Goal: Entertainment & Leisure: Consume media (video, audio)

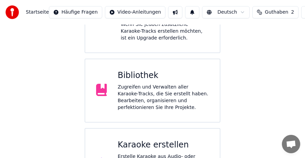
scroll to position [136, 0]
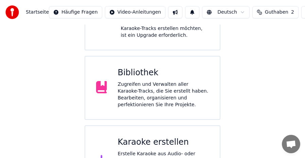
click at [165, 81] on div "Zugreifen und Verwalten aller Karaoke-Tracks, die Sie erstellt haben. Bearbeite…" at bounding box center [163, 94] width 91 height 27
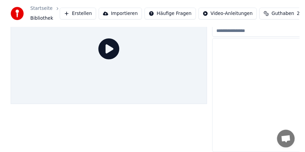
scroll to position [40, 0]
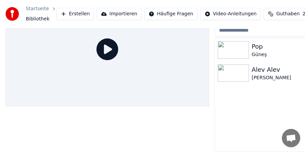
click at [261, 45] on div "Pop" at bounding box center [305, 47] width 106 height 10
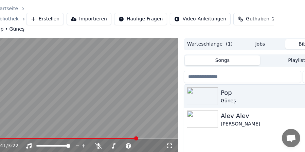
scroll to position [0, 63]
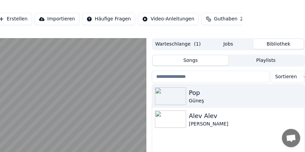
click at [225, 41] on button "Jobs" at bounding box center [228, 44] width 50 height 10
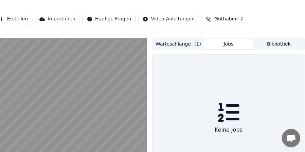
scroll to position [0, 62]
click at [181, 42] on button "Warteschlange ( 1 )" at bounding box center [179, 44] width 50 height 10
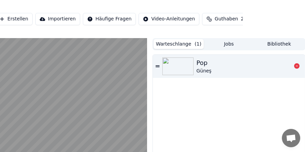
click at [206, 66] on div "Pop" at bounding box center [203, 63] width 15 height 10
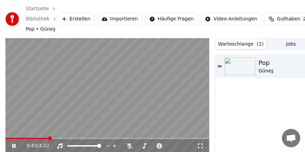
click at [49, 138] on span at bounding box center [26, 138] width 43 height 1
click at [45, 138] on span at bounding box center [29, 138] width 49 height 1
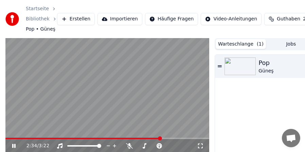
scroll to position [34, 0]
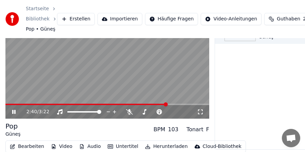
click at [48, 76] on video at bounding box center [107, 61] width 204 height 115
click at [34, 145] on button "Bearbeiten" at bounding box center [27, 147] width 40 height 10
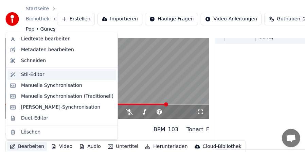
click at [36, 75] on div "Stil-Editor" at bounding box center [32, 74] width 23 height 7
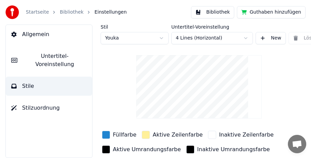
click at [151, 39] on html "Startseite Bibliothek Einstellungen Bibliothek Guthaben hinzufügen Allgemein Un…" at bounding box center [155, 79] width 311 height 158
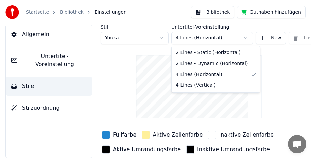
click at [228, 38] on html "Startseite Bibliothek Einstellungen Bibliothek Guthaben hinzufügen Allgemein Un…" at bounding box center [155, 79] width 311 height 158
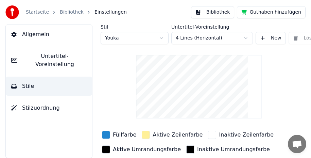
click at [32, 104] on span "Stilzuordnung" at bounding box center [41, 108] width 38 height 8
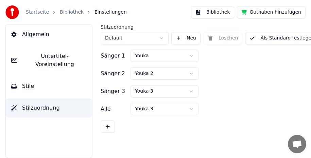
click at [46, 58] on span "Untertitel-Voreinstellung" at bounding box center [55, 60] width 64 height 16
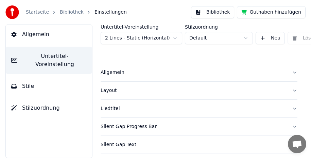
click at [290, 72] on button "Allgemein" at bounding box center [199, 73] width 197 height 18
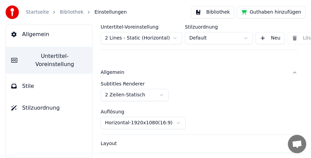
click at [162, 94] on html "Startseite Bibliothek Einstellungen Bibliothek Guthaben hinzufügen Allgemein Un…" at bounding box center [155, 79] width 311 height 158
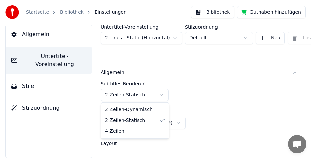
click at [162, 94] on html "Startseite Bibliothek Einstellungen Bibliothek Guthaben hinzufügen Allgemein Un…" at bounding box center [155, 79] width 311 height 158
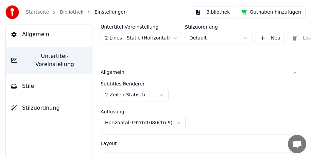
click at [290, 73] on button "Allgemein" at bounding box center [199, 73] width 197 height 18
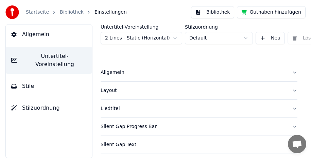
click at [288, 91] on button "Layout" at bounding box center [199, 91] width 197 height 18
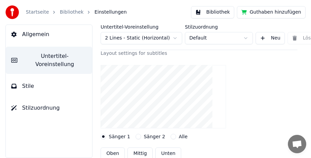
scroll to position [34, 0]
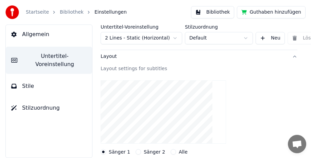
click at [291, 56] on button "Layout" at bounding box center [199, 57] width 197 height 18
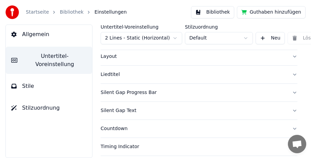
click at [289, 74] on button "Liedtitel" at bounding box center [199, 75] width 197 height 18
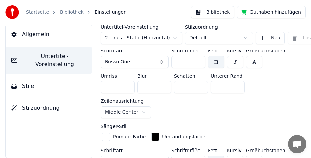
scroll to position [204, 0]
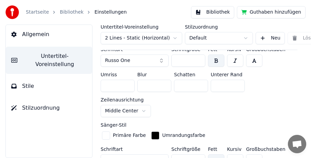
type input "***"
click at [198, 57] on input "***" at bounding box center [188, 60] width 34 height 12
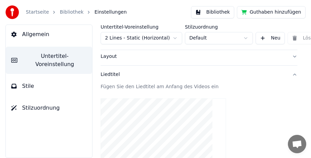
scroll to position [34, 0]
click at [286, 73] on button "Liedtitel" at bounding box center [199, 75] width 197 height 18
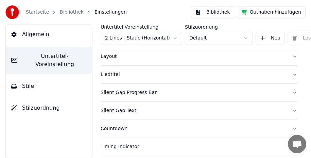
click at [288, 92] on button "Silent Gap Progress Bar" at bounding box center [199, 93] width 197 height 18
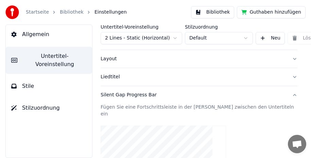
scroll to position [31, 0]
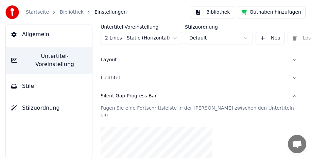
click at [287, 95] on button "Silent Gap Progress Bar" at bounding box center [199, 96] width 197 height 18
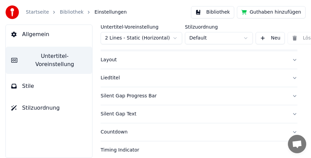
scroll to position [65, 0]
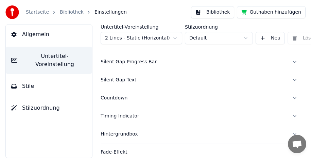
click at [289, 80] on button "Silent Gap Text" at bounding box center [199, 80] width 197 height 18
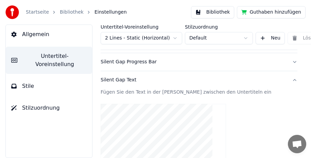
click at [288, 79] on button "Silent Gap Text" at bounding box center [199, 80] width 197 height 18
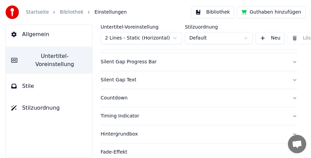
click at [289, 96] on button "Countdown" at bounding box center [199, 98] width 197 height 18
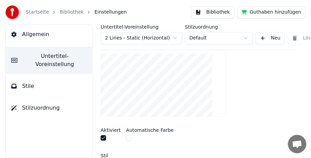
scroll to position [99, 0]
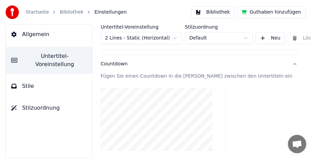
click at [289, 64] on button "Countdown" at bounding box center [199, 64] width 197 height 18
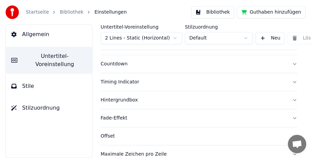
click at [289, 82] on button "Timing Indicator" at bounding box center [199, 82] width 197 height 18
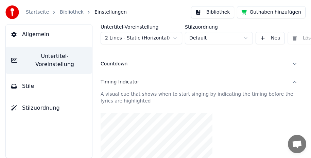
click at [288, 83] on button "Timing Indicator" at bounding box center [199, 82] width 197 height 18
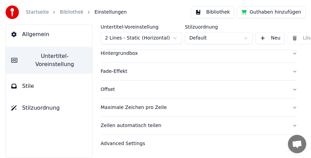
scroll to position [151, 0]
click at [289, 104] on button "Maximale Zeichen pro Zeile" at bounding box center [199, 108] width 197 height 18
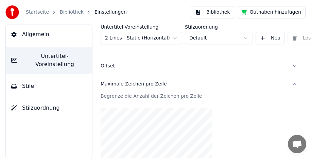
scroll to position [135, 0]
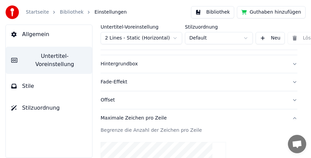
click at [288, 118] on button "Maximale Zeichen pro Zeile" at bounding box center [199, 118] width 197 height 18
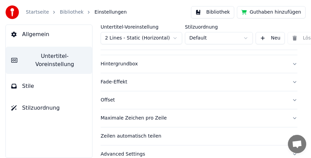
scroll to position [151, 0]
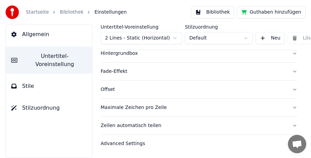
click at [289, 120] on button "Zeilen automatisch teilen" at bounding box center [199, 126] width 197 height 18
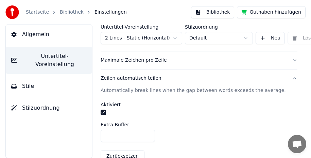
scroll to position [163, 0]
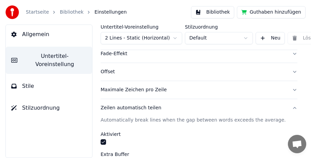
click at [289, 107] on button "Zeilen automatisch teilen" at bounding box center [199, 108] width 197 height 18
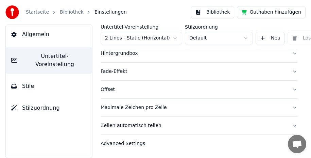
click at [287, 136] on button "Advanced Settings" at bounding box center [199, 144] width 197 height 18
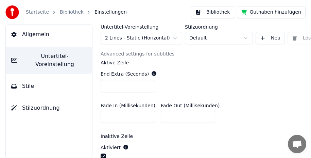
scroll to position [179, 0]
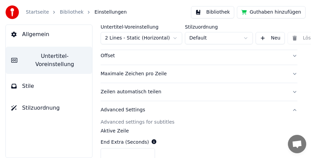
click at [288, 110] on button "Advanced Settings" at bounding box center [199, 110] width 197 height 18
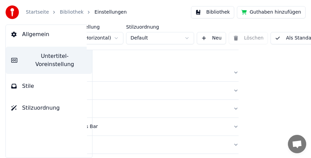
scroll to position [0, 89]
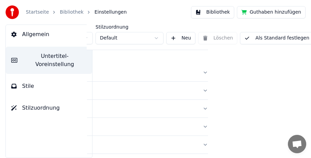
click at [271, 38] on button "Als Standard festlegen" at bounding box center [277, 38] width 74 height 12
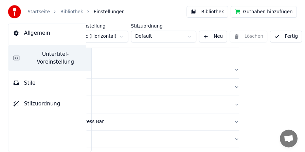
scroll to position [0, 54]
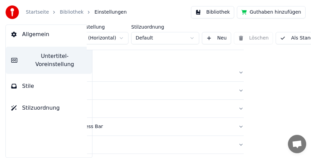
click at [217, 10] on button "Bibliothek" at bounding box center [212, 12] width 43 height 12
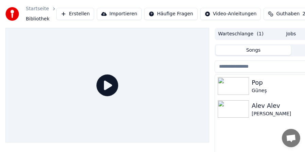
click at [275, 84] on div "Pop" at bounding box center [305, 83] width 106 height 10
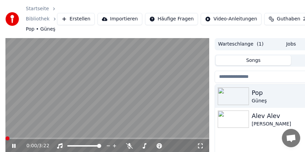
click at [5, 138] on span at bounding box center [7, 138] width 4 height 4
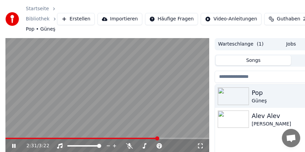
click at [196, 138] on span at bounding box center [107, 138] width 204 height 1
click at [14, 147] on icon at bounding box center [19, 145] width 16 height 5
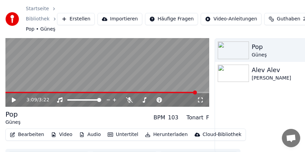
scroll to position [60, 0]
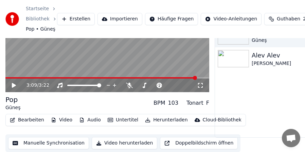
click at [125, 140] on button "Video herunterladen" at bounding box center [125, 143] width 66 height 12
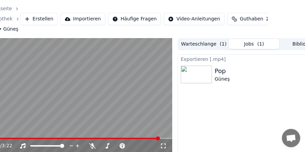
scroll to position [0, 62]
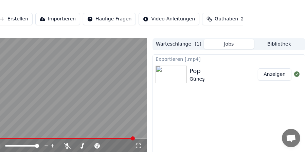
click at [276, 73] on button "Anzeigen" at bounding box center [275, 74] width 34 height 12
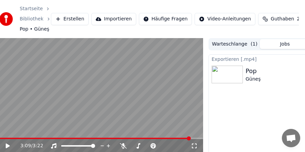
scroll to position [0, 0]
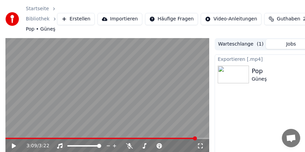
click at [60, 106] on video at bounding box center [107, 95] width 204 height 115
click at [12, 145] on icon at bounding box center [19, 145] width 16 height 5
click at [8, 138] on span at bounding box center [102, 138] width 195 height 1
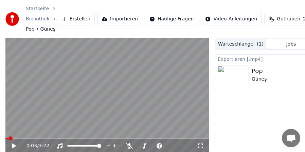
click at [46, 104] on video at bounding box center [107, 95] width 204 height 115
click at [101, 116] on video at bounding box center [107, 95] width 204 height 115
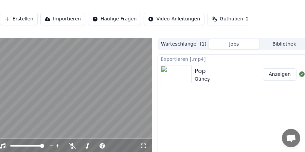
scroll to position [0, 62]
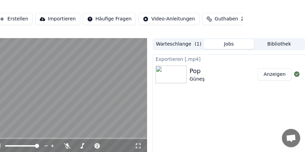
click at [275, 46] on button "Bibliothek" at bounding box center [279, 44] width 50 height 10
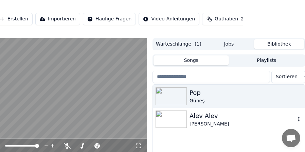
click at [206, 121] on div "[PERSON_NAME]" at bounding box center [243, 124] width 106 height 7
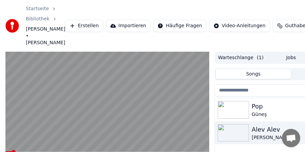
scroll to position [34, 0]
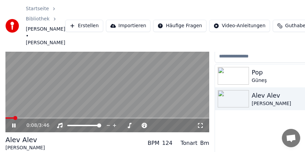
click at [201, 123] on icon at bounding box center [200, 125] width 7 height 5
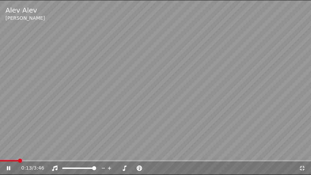
click at [302, 157] on icon at bounding box center [302, 167] width 7 height 5
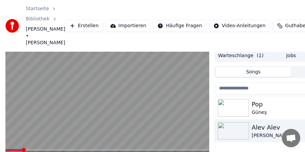
scroll to position [1, 0]
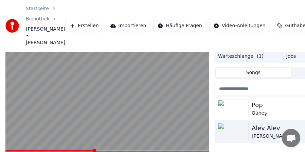
click at [102, 150] on span at bounding box center [107, 150] width 204 height 1
click at [110, 150] on span at bounding box center [107, 150] width 204 height 1
click at [193, 121] on video at bounding box center [107, 107] width 204 height 115
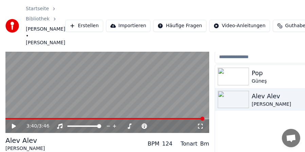
scroll to position [67, 0]
